Goal: Information Seeking & Learning: Understand process/instructions

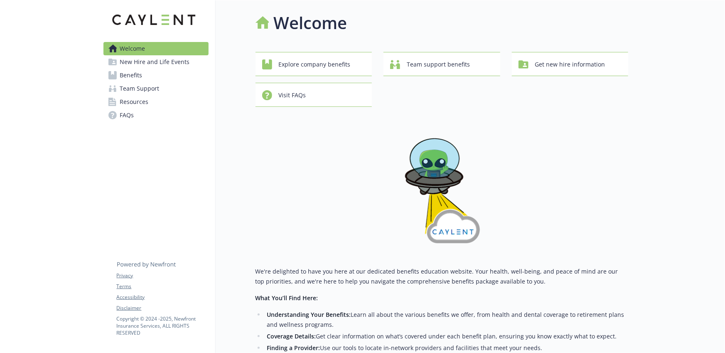
click at [166, 79] on link "Benefits" at bounding box center [156, 75] width 105 height 13
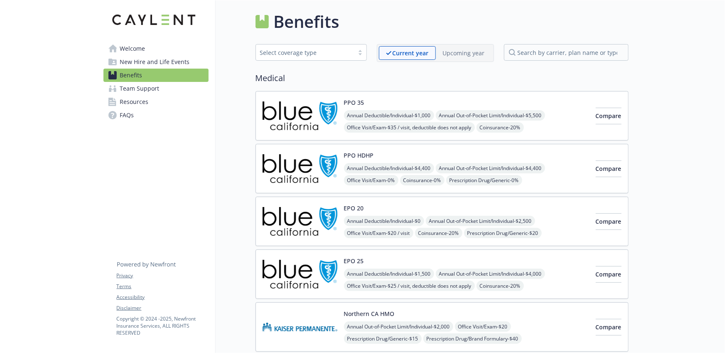
scroll to position [15, 0]
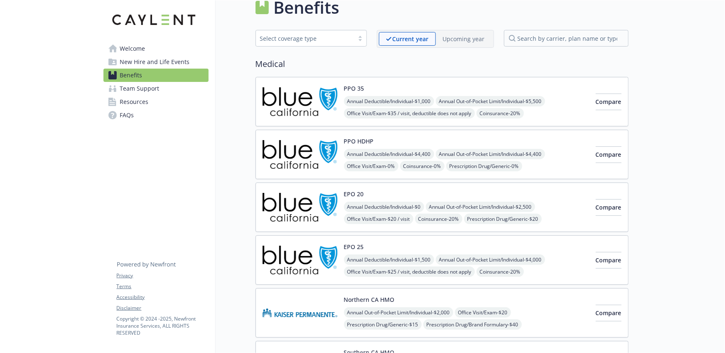
click at [421, 140] on div "PPO HDHP Annual Deductible/Individual - $4,400 Annual Out-of-Pocket Limit/Indiv…" at bounding box center [466, 154] width 245 height 35
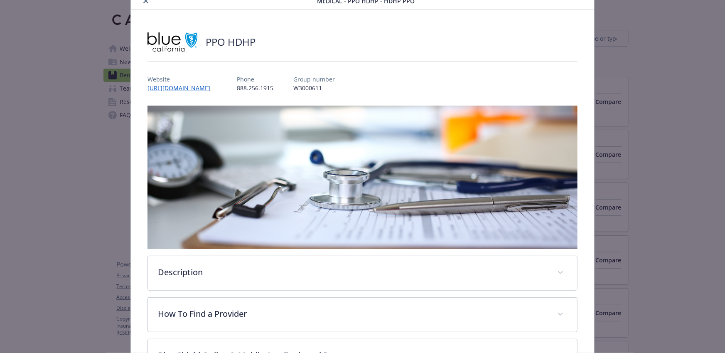
scroll to position [39, 0]
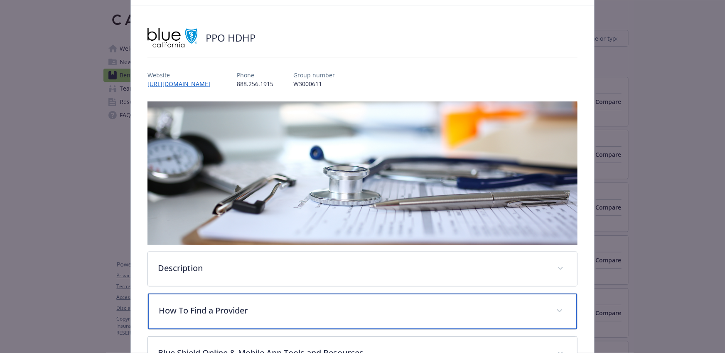
click at [473, 311] on p "How To Find a Provider" at bounding box center [353, 310] width 388 height 12
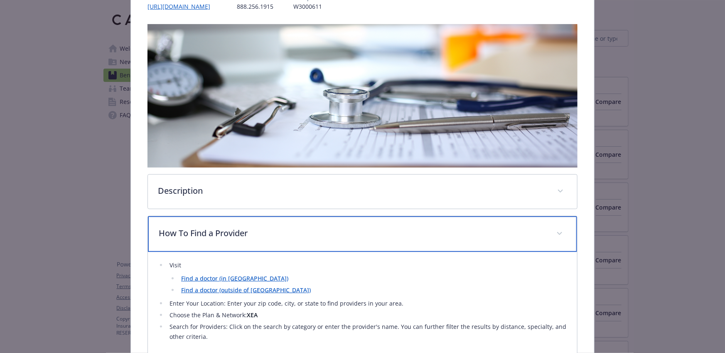
scroll to position [150, 0]
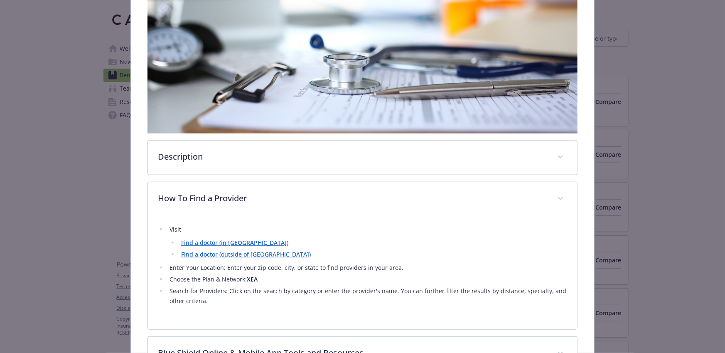
drag, startPoint x: 219, startPoint y: 276, endPoint x: 266, endPoint y: 279, distance: 47.5
click at [266, 279] on li "Choose the Plan & Network: XEA" at bounding box center [367, 279] width 400 height 10
click at [248, 276] on strong "XEA" at bounding box center [252, 279] width 11 height 8
